Goal: Find specific page/section: Find specific page/section

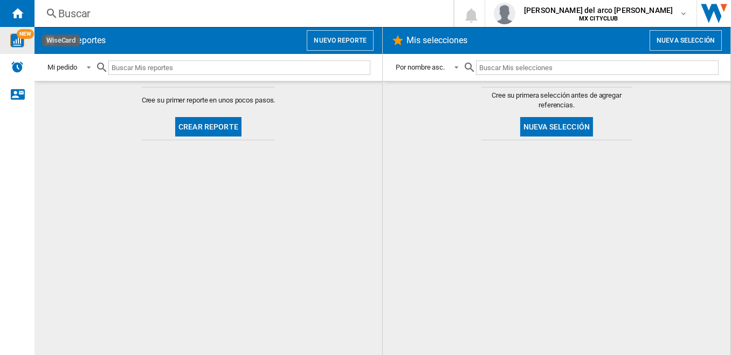
click at [20, 40] on img "WiseCard" at bounding box center [17, 40] width 14 height 14
click at [23, 34] on span "NEW" at bounding box center [25, 34] width 17 height 10
click at [52, 38] on ng-md-icon at bounding box center [49, 40] width 13 height 13
click at [77, 38] on h2 "Mis reportes" at bounding box center [82, 40] width 52 height 20
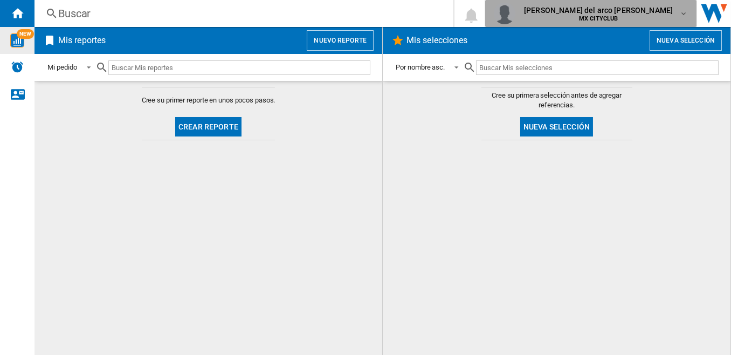
click at [686, 11] on md-icon "button" at bounding box center [684, 13] width 9 height 9
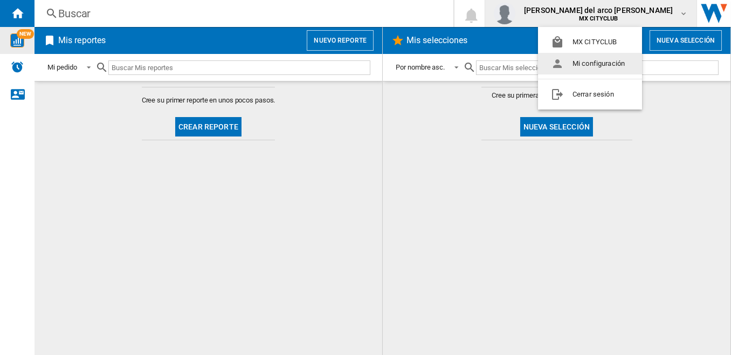
click at [306, 151] on md-backdrop at bounding box center [365, 177] width 731 height 355
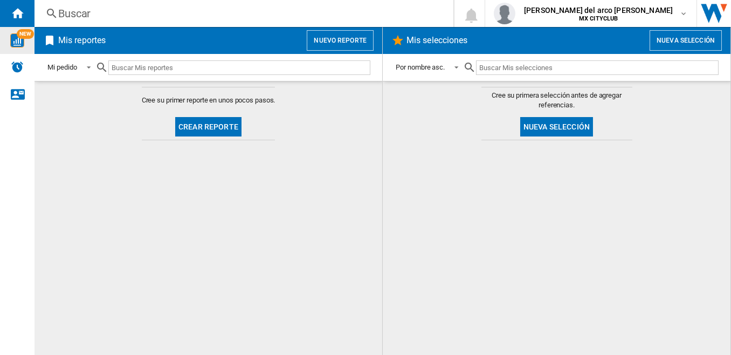
click at [22, 44] on img "WiseCard" at bounding box center [17, 40] width 14 height 14
drag, startPoint x: 22, startPoint y: 44, endPoint x: 217, endPoint y: 22, distance: 195.9
click at [217, 22] on div "Buscar [GEOGRAPHIC_DATA] 0 [PERSON_NAME] del arco [PERSON_NAME] MX CITYCLUB" at bounding box center [383, 13] width 697 height 27
